Goal: Check status: Check status

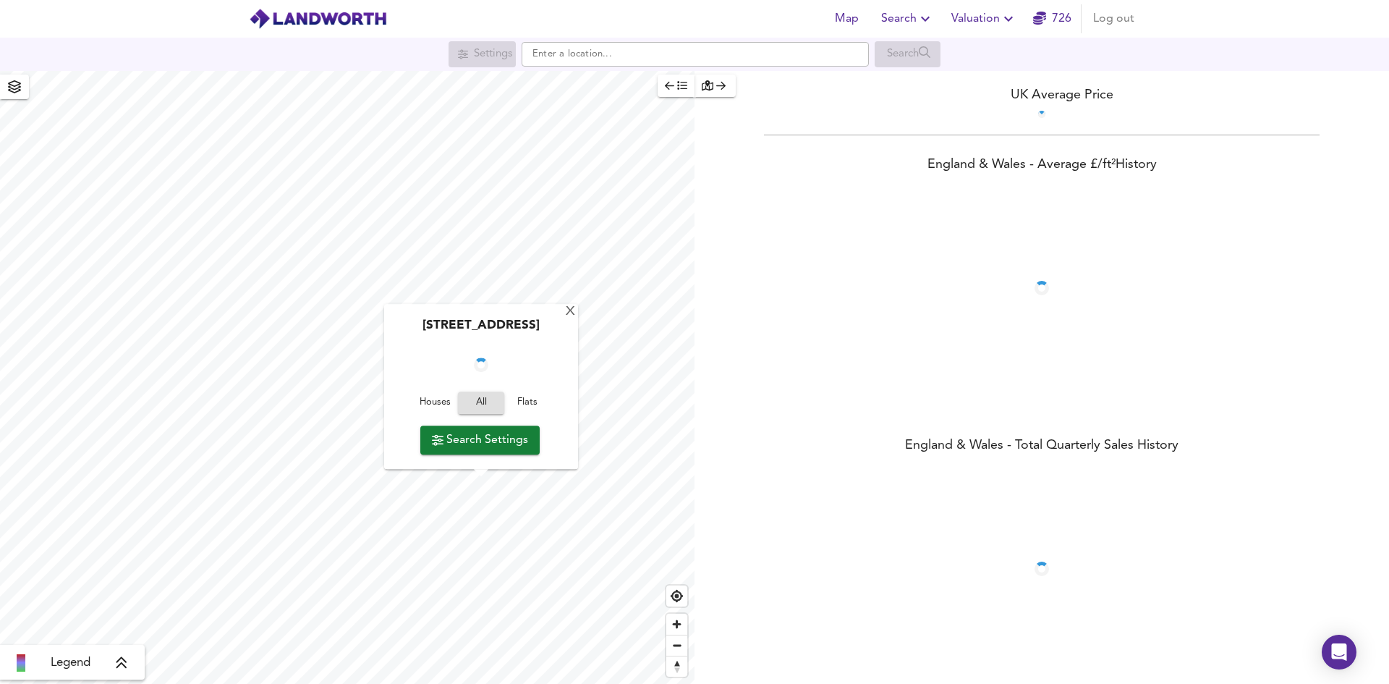
drag, startPoint x: 942, startPoint y: 15, endPoint x: 959, endPoint y: 12, distance: 16.9
click at [945, 14] on div "Map Search Valuation 726 Log out" at bounding box center [981, 18] width 317 height 29
click at [959, 12] on span "Valuation" at bounding box center [984, 19] width 66 height 20
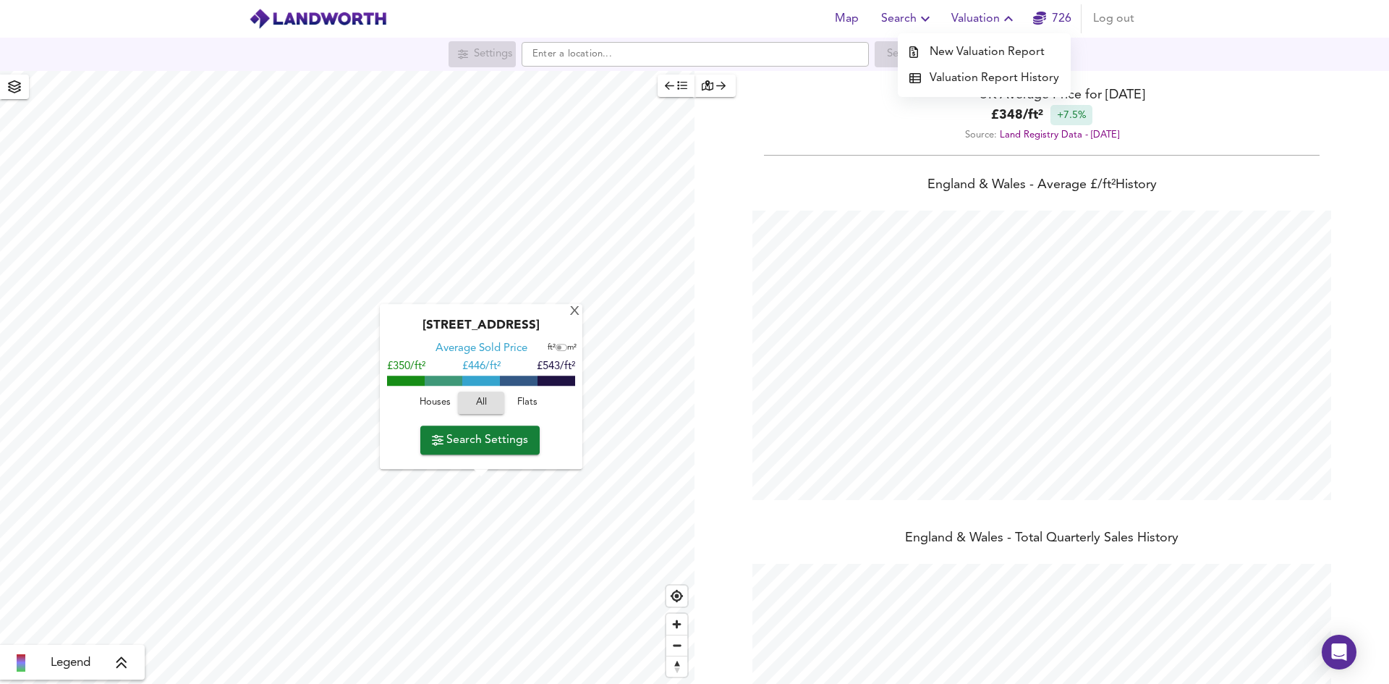
click at [980, 75] on li "Valuation Report History" at bounding box center [984, 78] width 173 height 26
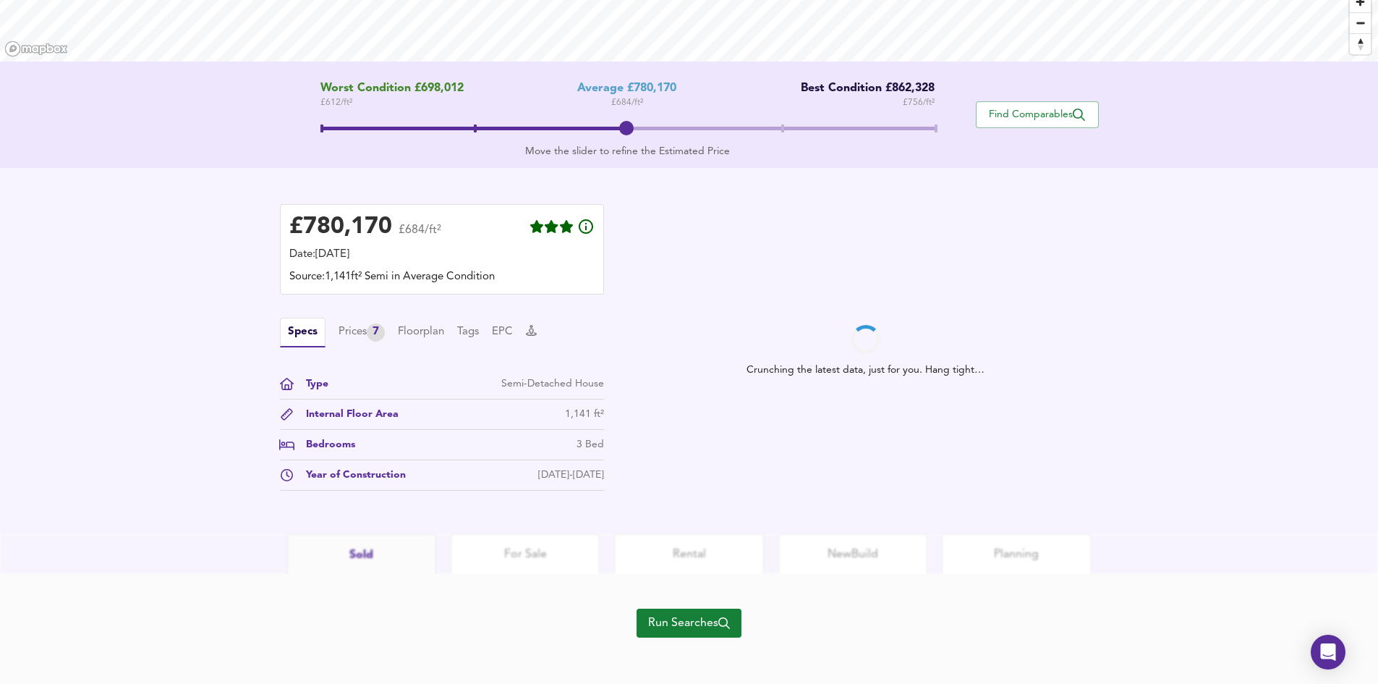
scroll to position [245, 0]
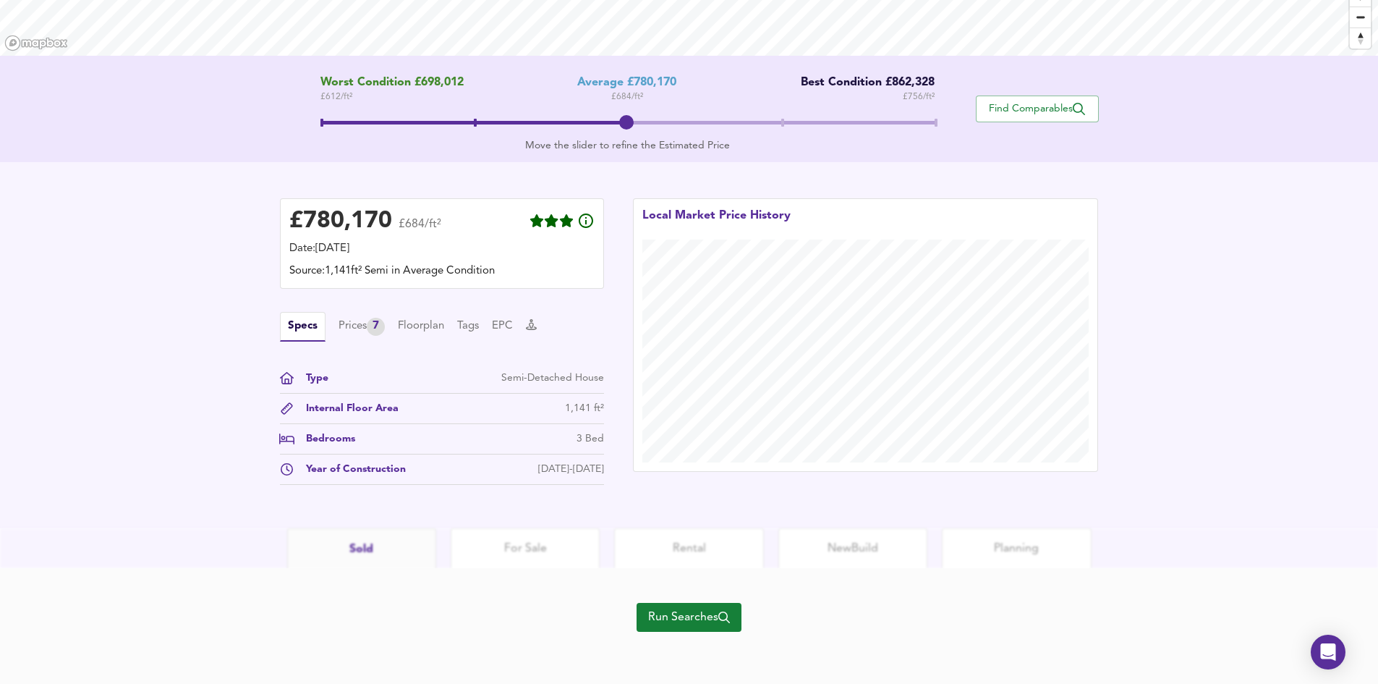
click at [1236, 163] on div "£ 780,170 £684/ft² Date: [DATE] Source: 1,141ft² Semi in Average Condition Spec…" at bounding box center [689, 345] width 1378 height 366
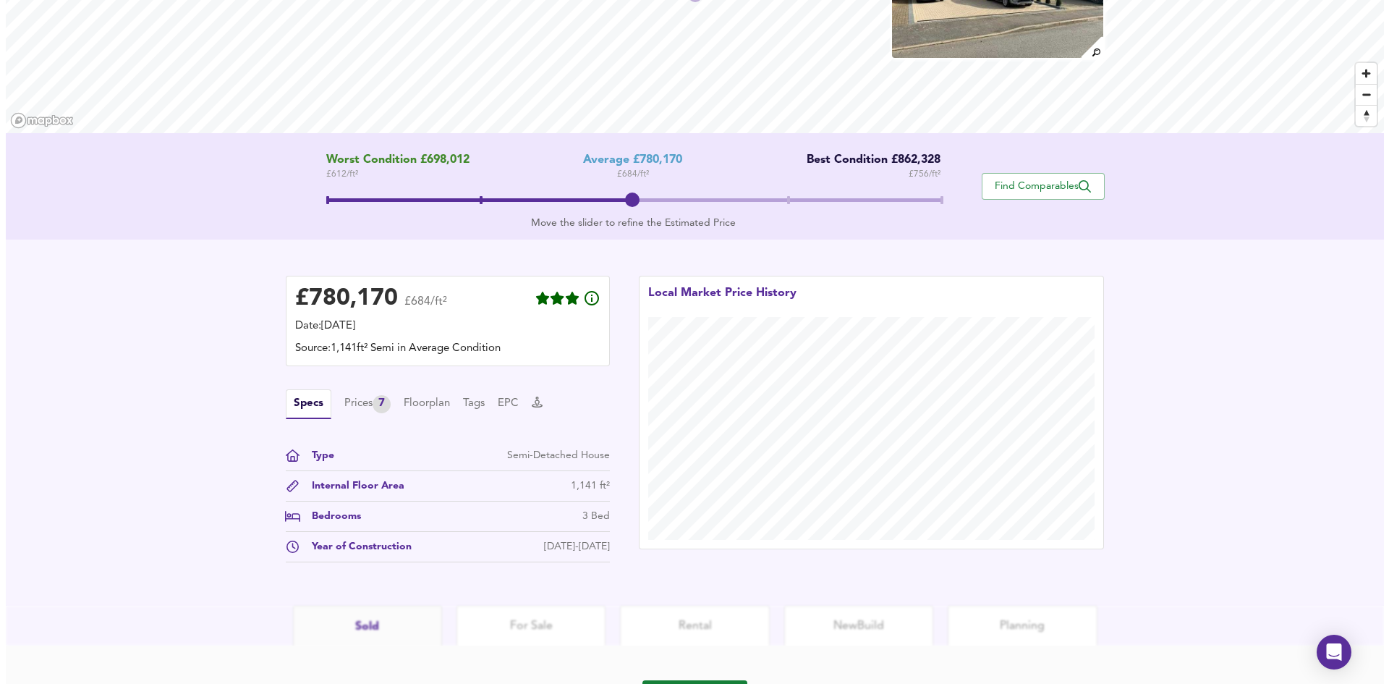
scroll to position [0, 0]
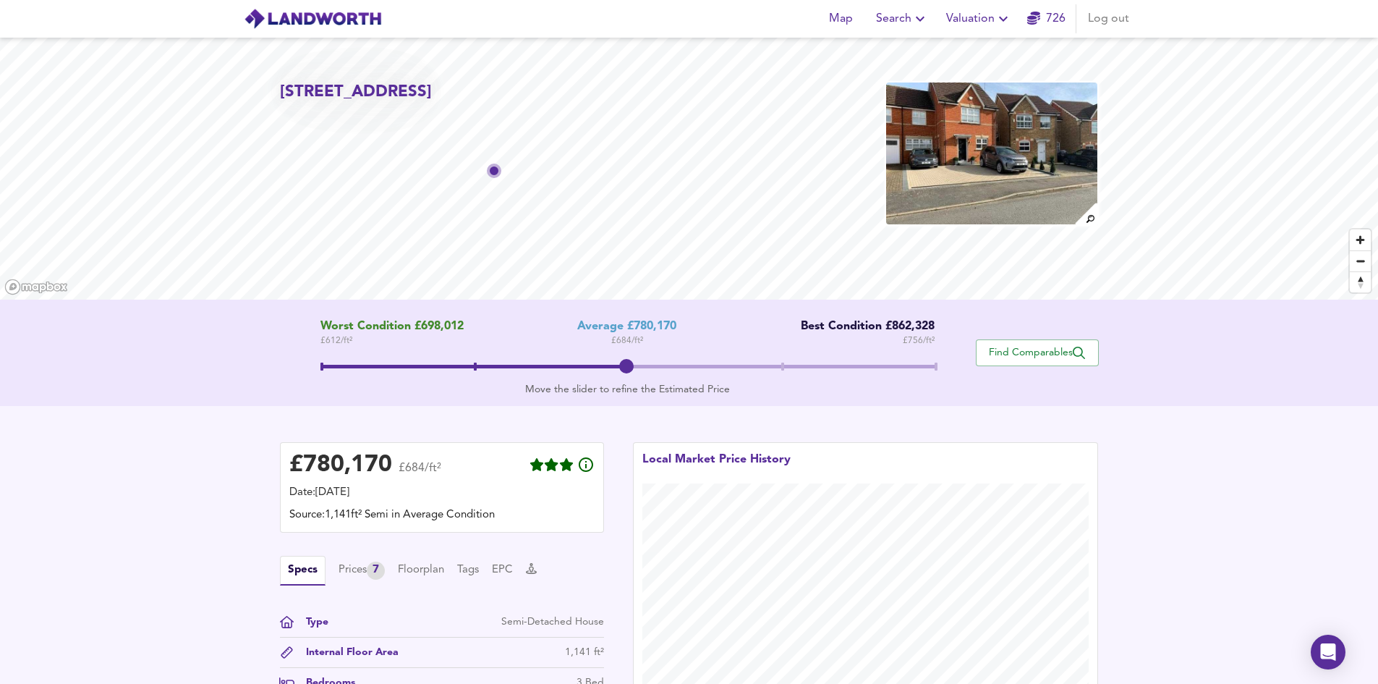
click at [903, 12] on span "Search" at bounding box center [902, 19] width 53 height 20
click at [903, 80] on li "Search History" at bounding box center [902, 78] width 143 height 26
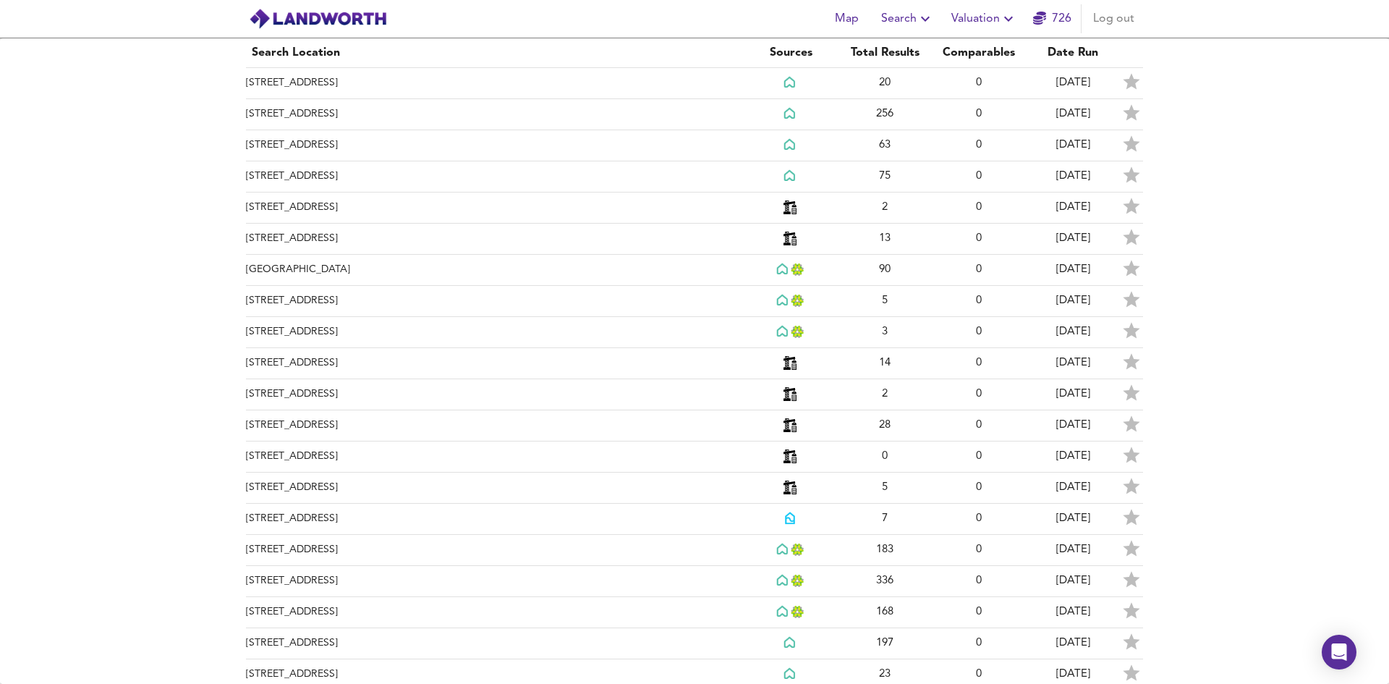
click at [968, 22] on span "Valuation" at bounding box center [984, 19] width 66 height 20
click at [982, 82] on li "Valuation Report History" at bounding box center [984, 78] width 173 height 26
